Goal: Check status

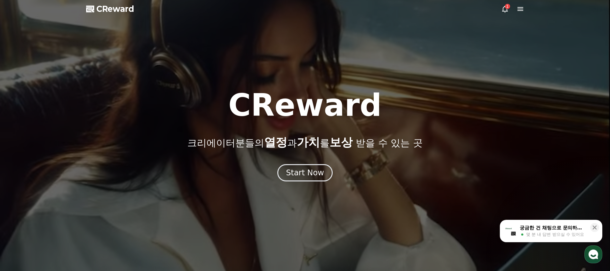
click at [512, 8] on div "1" at bounding box center [512, 9] width 23 height 8
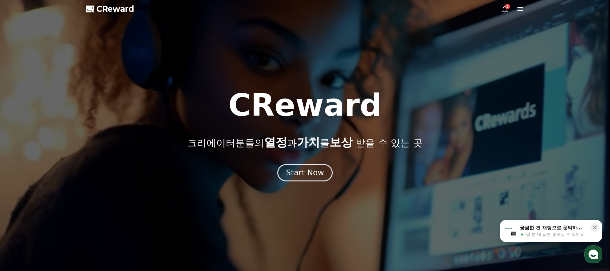
click at [508, 8] on div "1" at bounding box center [507, 6] width 5 height 5
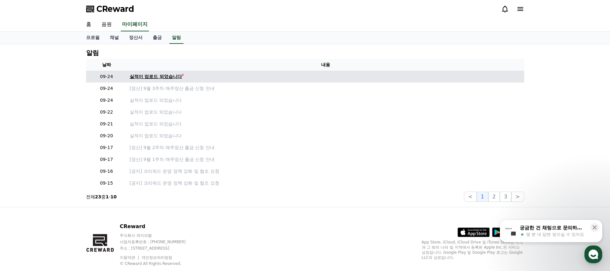
click at [167, 78] on div "실적이 업로드 되었습니다" at bounding box center [156, 76] width 53 height 7
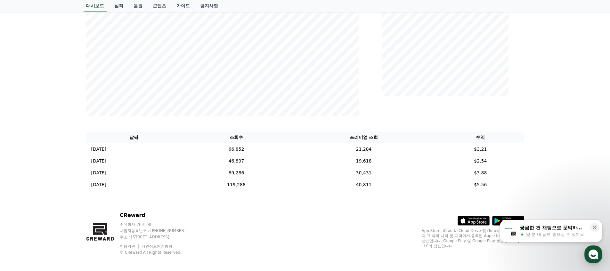
scroll to position [141, 0]
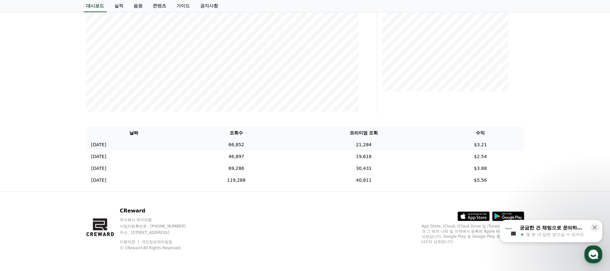
click at [104, 142] on p "[DATE]" at bounding box center [98, 145] width 15 height 7
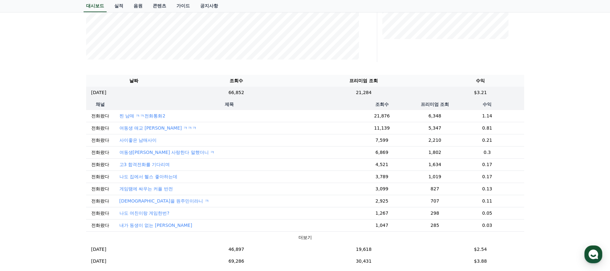
scroll to position [218, 0]
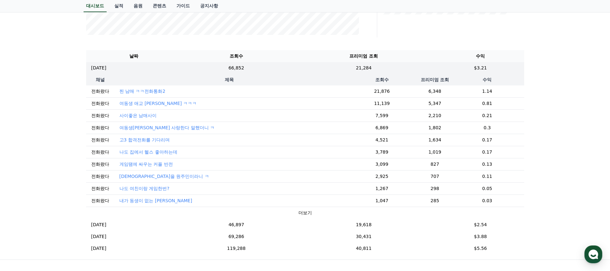
click at [301, 215] on button "더보기" at bounding box center [305, 213] width 13 height 7
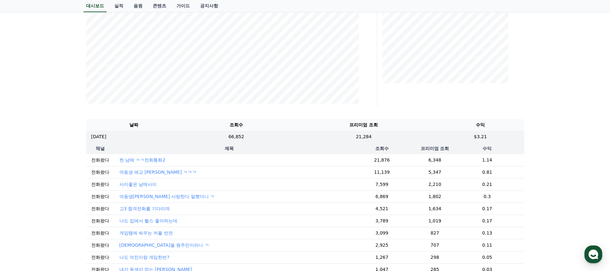
scroll to position [0, 0]
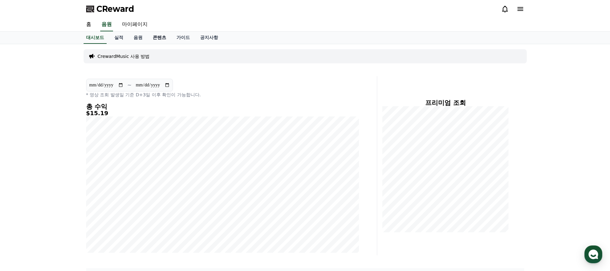
click at [154, 39] on link "콘텐츠" at bounding box center [160, 38] width 24 height 12
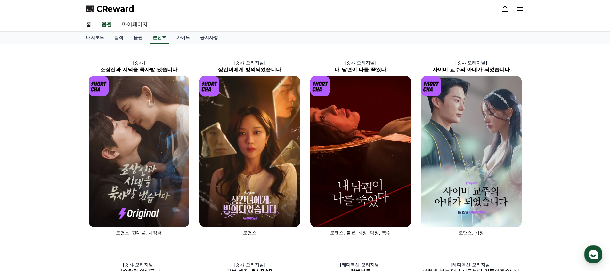
click at [120, 14] on span "CReward" at bounding box center [115, 9] width 38 height 10
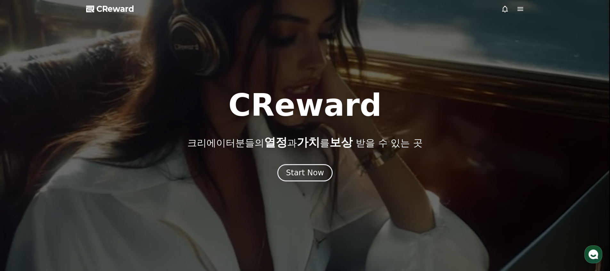
drag, startPoint x: 359, startPoint y: 127, endPoint x: 354, endPoint y: 119, distance: 9.3
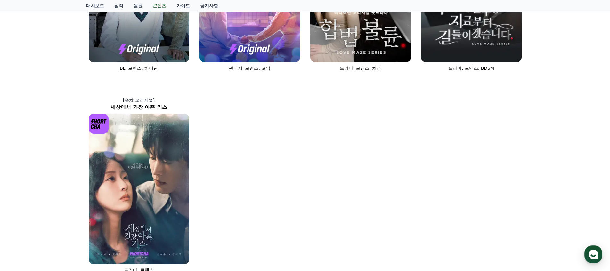
scroll to position [439, 0]
